Goal: Transaction & Acquisition: Purchase product/service

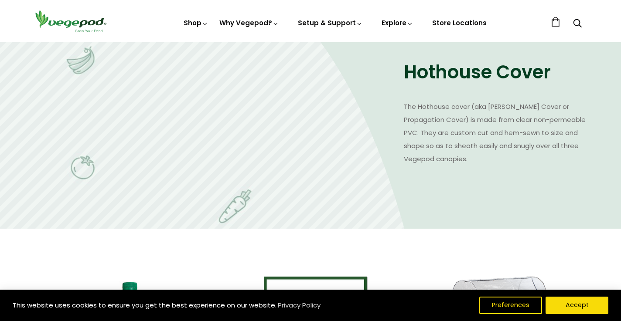
scroll to position [1086, 0]
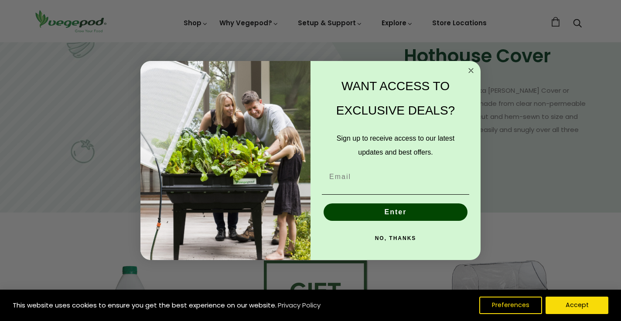
click at [472, 70] on circle "Close dialog" at bounding box center [471, 71] width 10 height 10
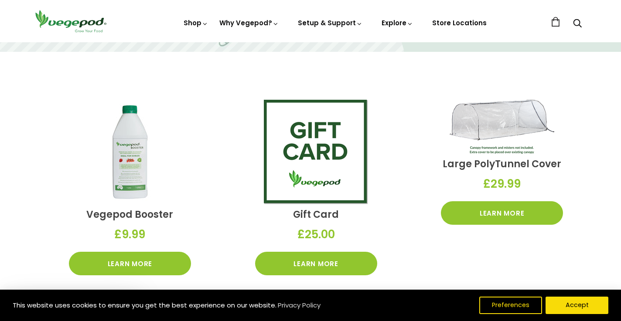
scroll to position [1248, 0]
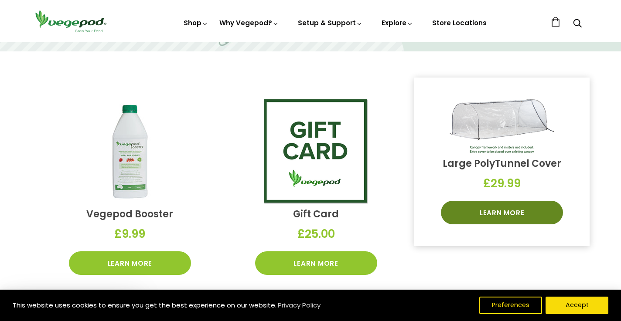
click at [496, 212] on link "Learn More" at bounding box center [502, 213] width 122 height 24
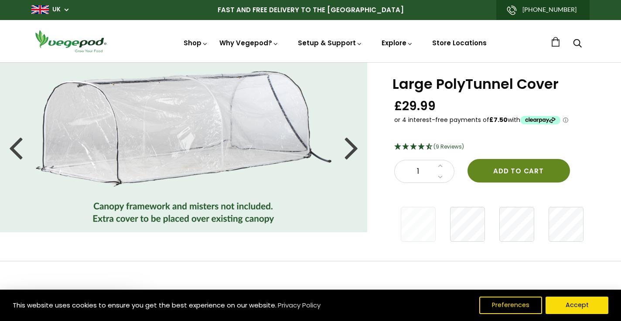
click at [509, 172] on button "Add to cart" at bounding box center [518, 171] width 102 height 24
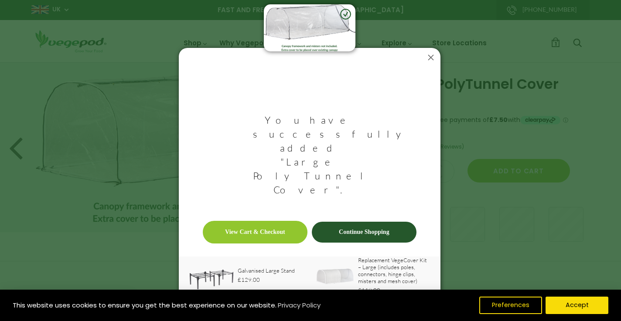
click at [430, 65] on icon at bounding box center [431, 58] width 14 height 14
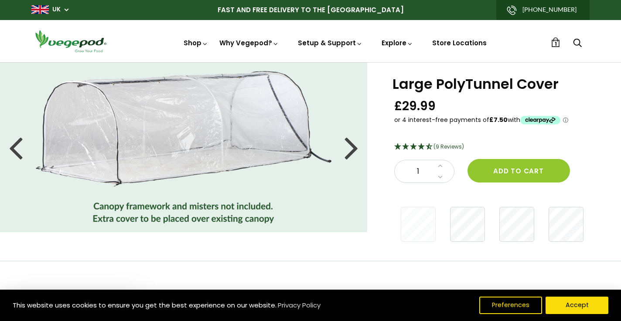
click at [555, 43] on span "1" at bounding box center [556, 44] width 2 height 8
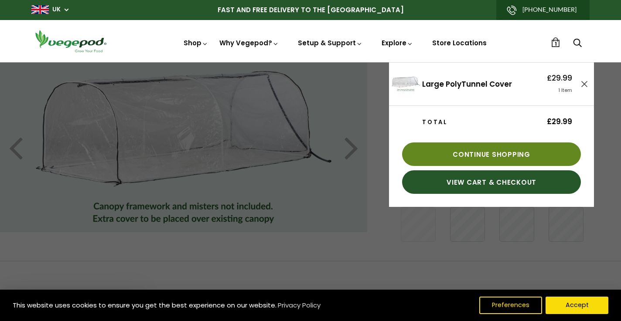
click at [481, 154] on link "Continue Shopping" at bounding box center [491, 155] width 179 height 24
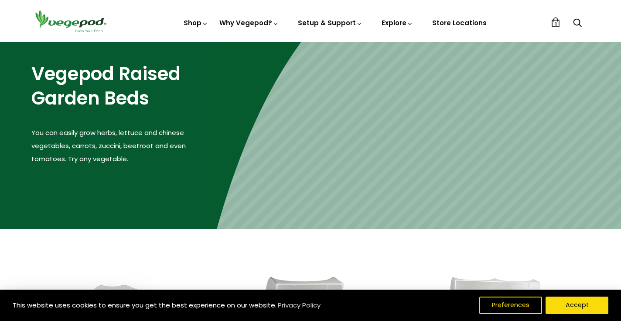
scroll to position [56, 0]
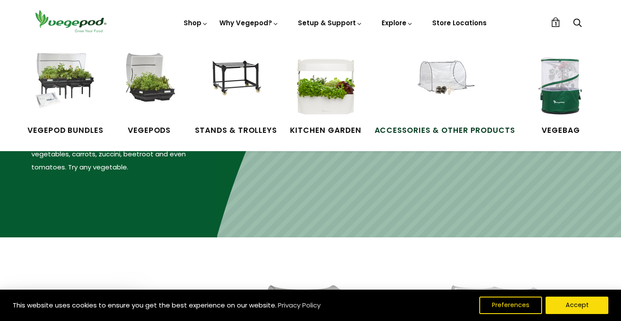
click at [420, 130] on span "Accessories & Other Products" at bounding box center [445, 130] width 141 height 11
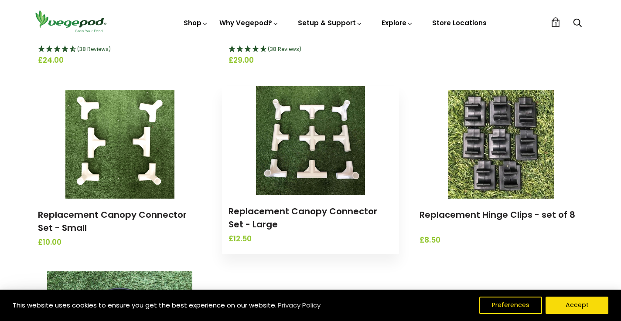
scroll to position [872, 0]
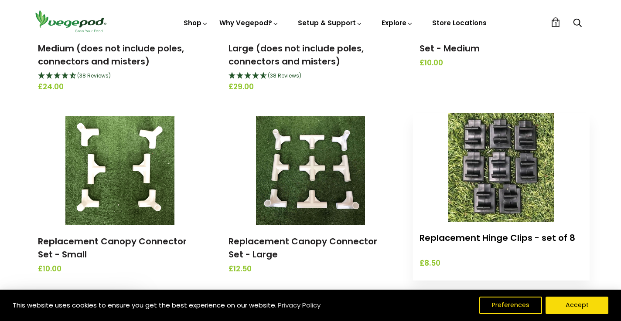
click at [515, 237] on link "Replacement Hinge Clips - set of 8" at bounding box center [497, 238] width 156 height 12
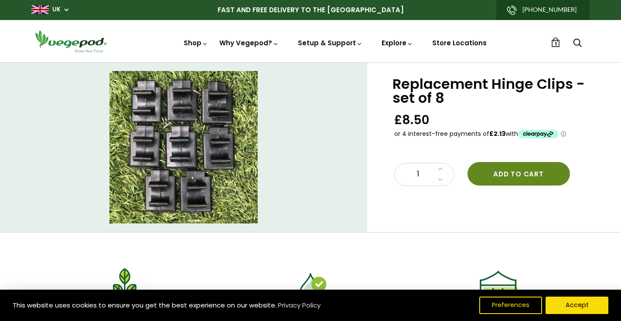
click at [515, 173] on button "Add to cart" at bounding box center [518, 174] width 102 height 24
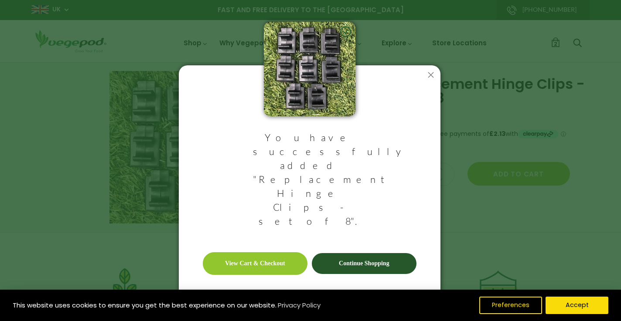
click at [278, 252] on link "View Cart & Checkout" at bounding box center [255, 263] width 105 height 23
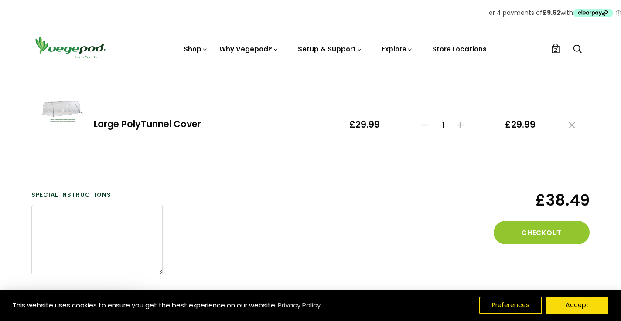
scroll to position [180, 0]
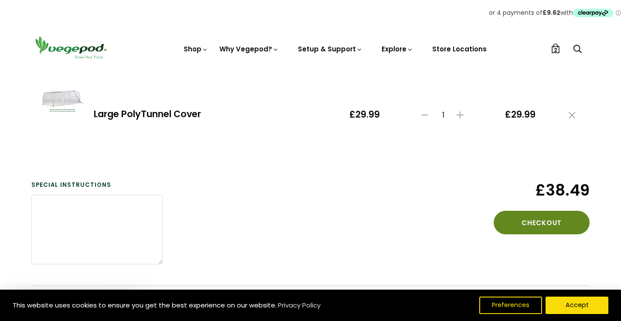
drag, startPoint x: 529, startPoint y: 220, endPoint x: 522, endPoint y: 221, distance: 7.0
click at [529, 220] on button "Checkout" at bounding box center [542, 223] width 96 height 24
